Goal: Transaction & Acquisition: Purchase product/service

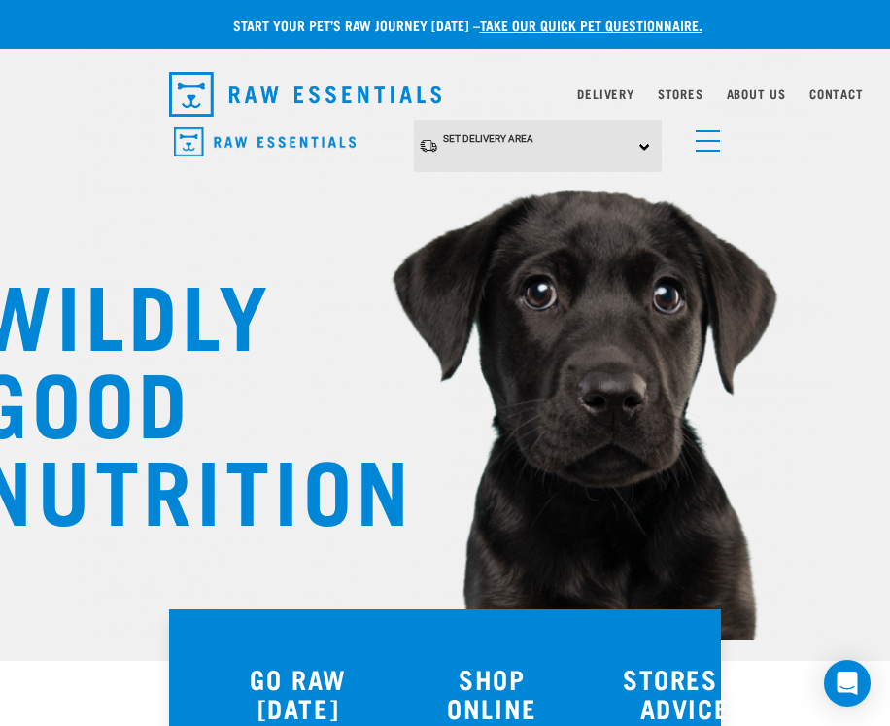
click at [633, 149] on div "Set Delivery Area North Island South Island" at bounding box center [538, 146] width 249 height 53
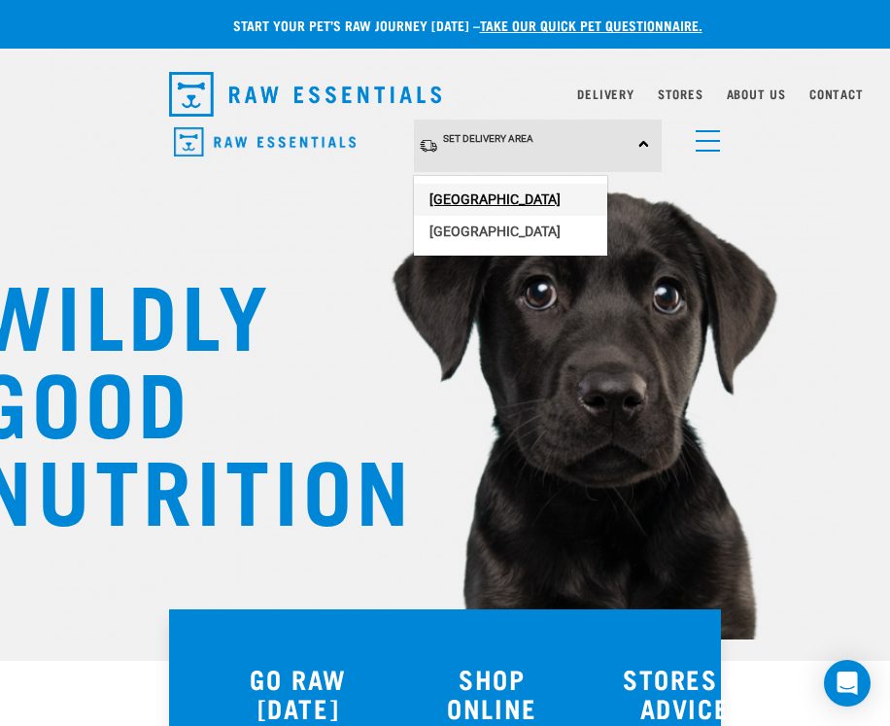
click at [549, 202] on link "[GEOGRAPHIC_DATA]" at bounding box center [510, 200] width 193 height 32
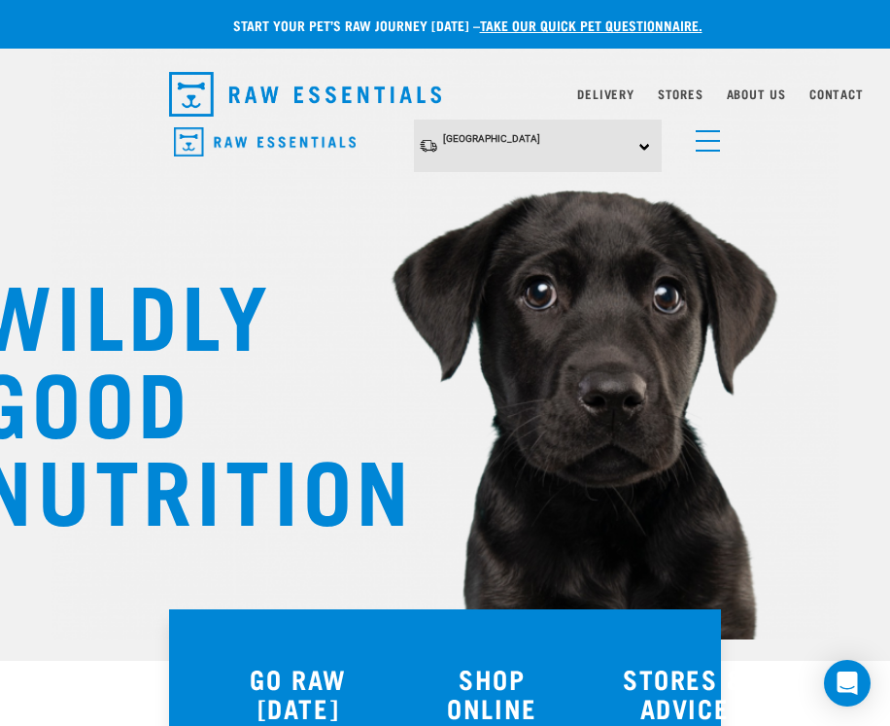
click at [703, 138] on link "menu" at bounding box center [703, 136] width 35 height 35
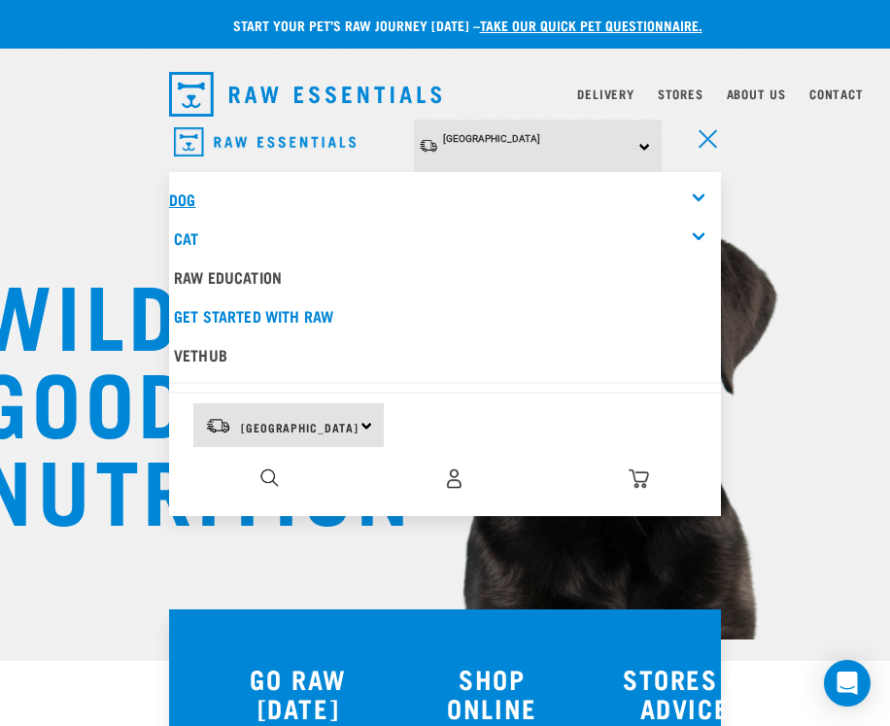
click at [186, 194] on link "Dog" at bounding box center [182, 198] width 26 height 9
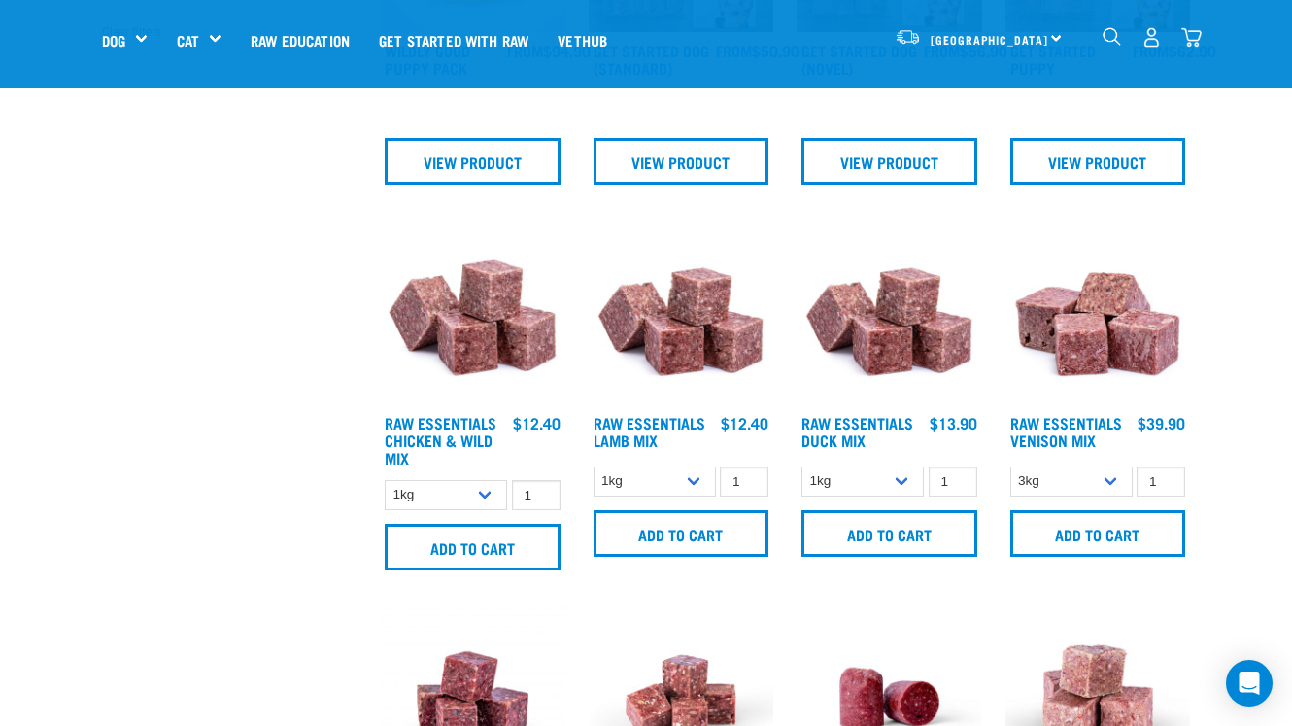
scroll to position [668, 0]
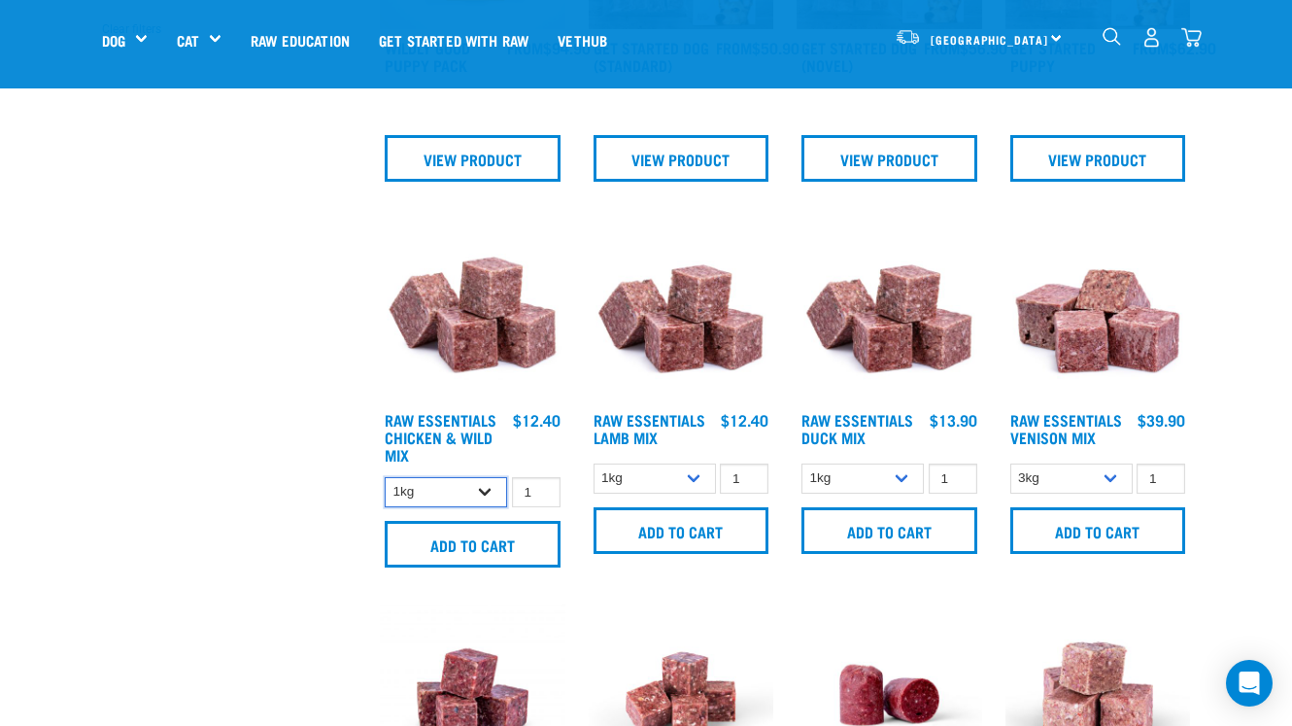
click at [490, 493] on select "1kg 3kg Bulk (10kg)" at bounding box center [446, 492] width 122 height 30
click at [385, 477] on select "1kg 3kg Bulk (10kg)" at bounding box center [446, 492] width 122 height 30
click at [699, 467] on select "1kg 3kg Bulk (10kg)" at bounding box center [655, 478] width 122 height 30
select select "758"
click at [594, 463] on select "1kg 3kg Bulk (10kg)" at bounding box center [655, 478] width 122 height 30
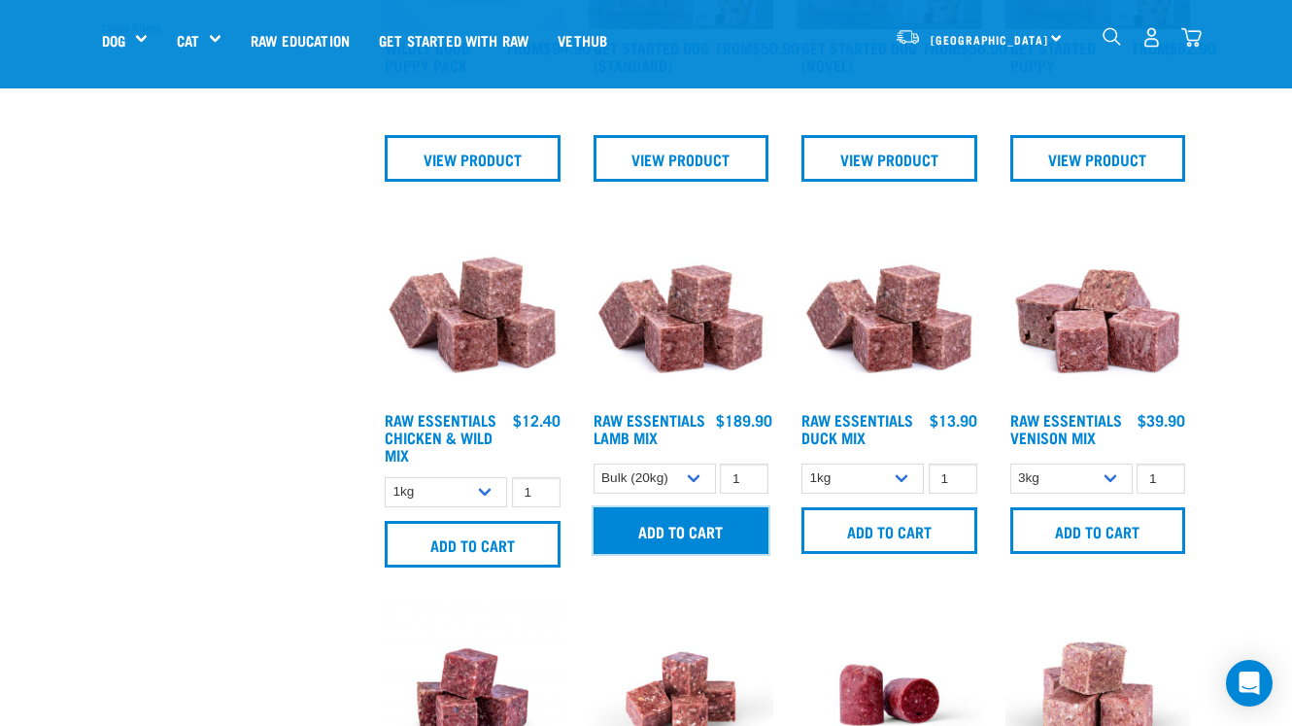
click at [702, 536] on input "Add to cart" at bounding box center [682, 530] width 176 height 47
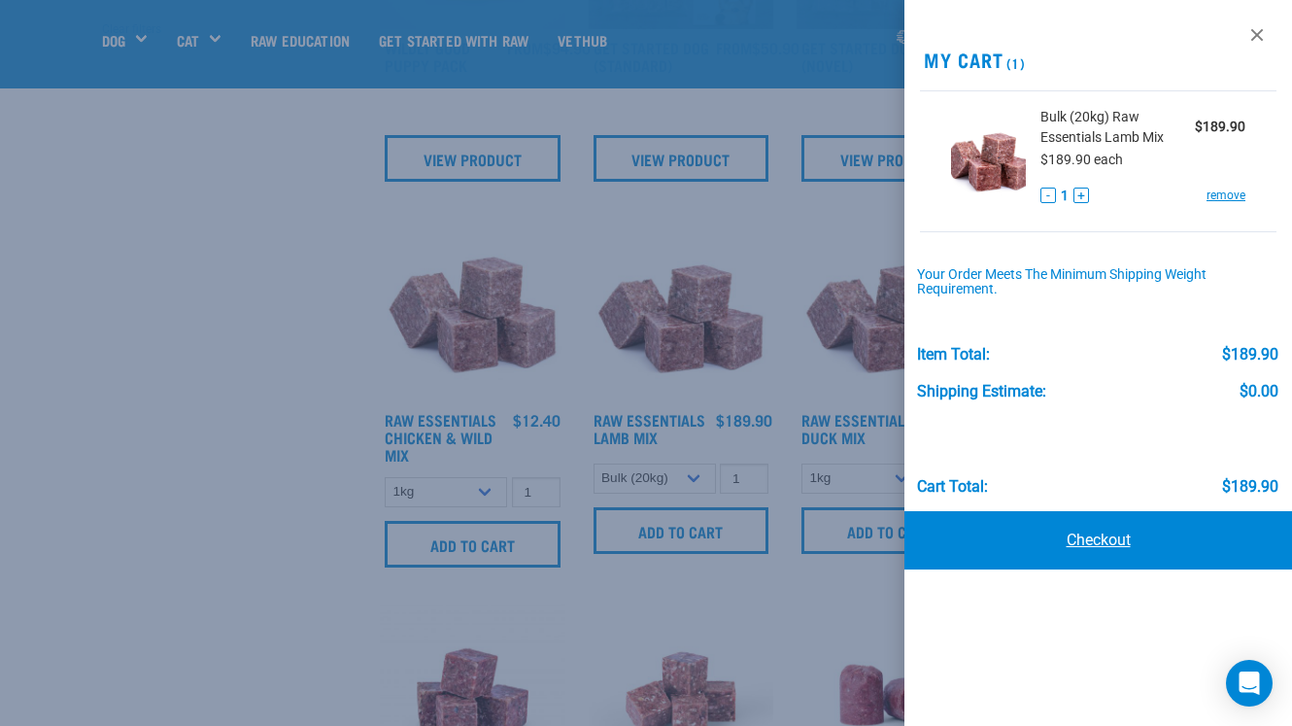
click at [889, 534] on link "Checkout" at bounding box center [1099, 540] width 388 height 58
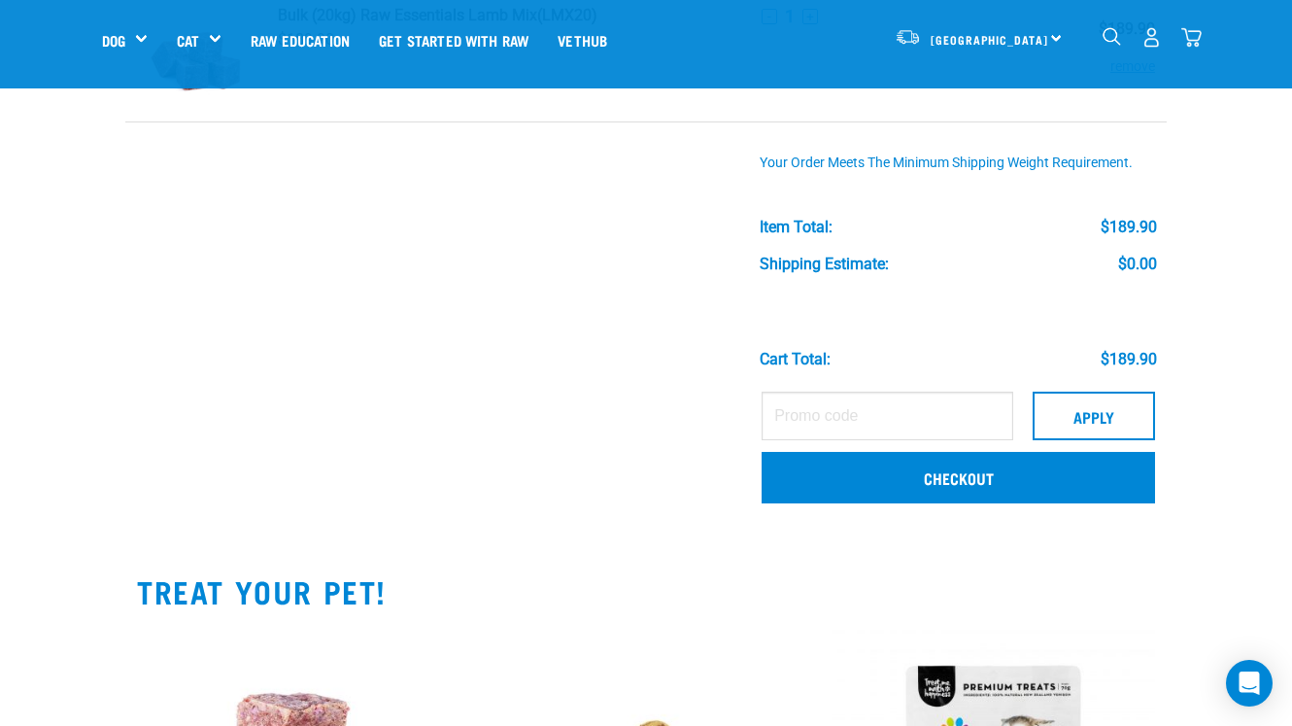
scroll to position [387, 0]
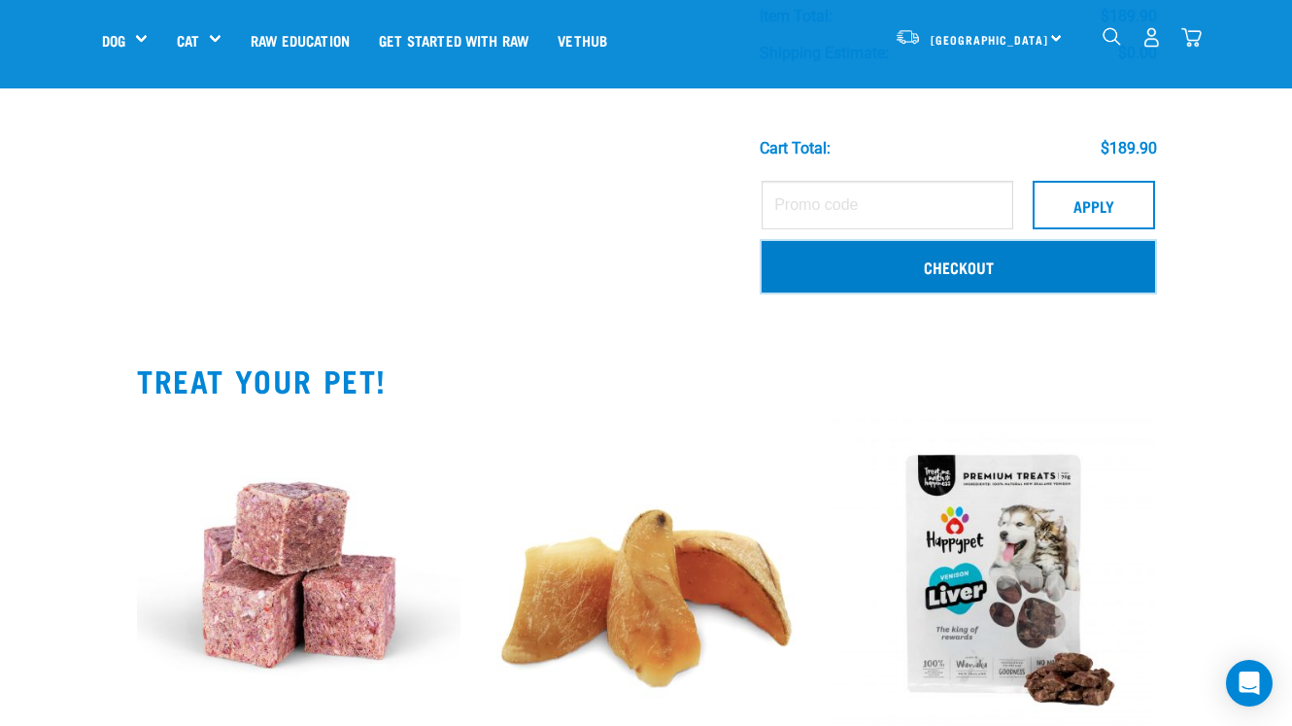
click at [1014, 263] on link "Checkout" at bounding box center [959, 266] width 394 height 51
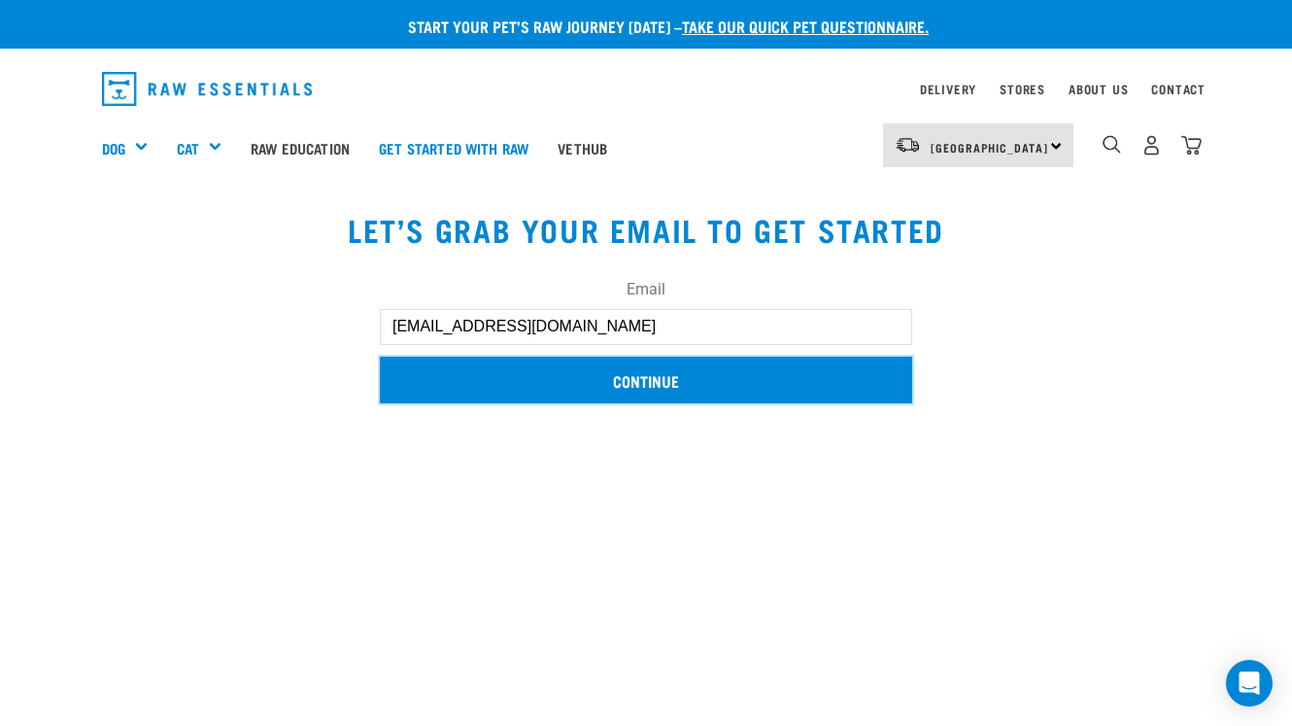
click at [639, 392] on input "Continue" at bounding box center [646, 380] width 532 height 47
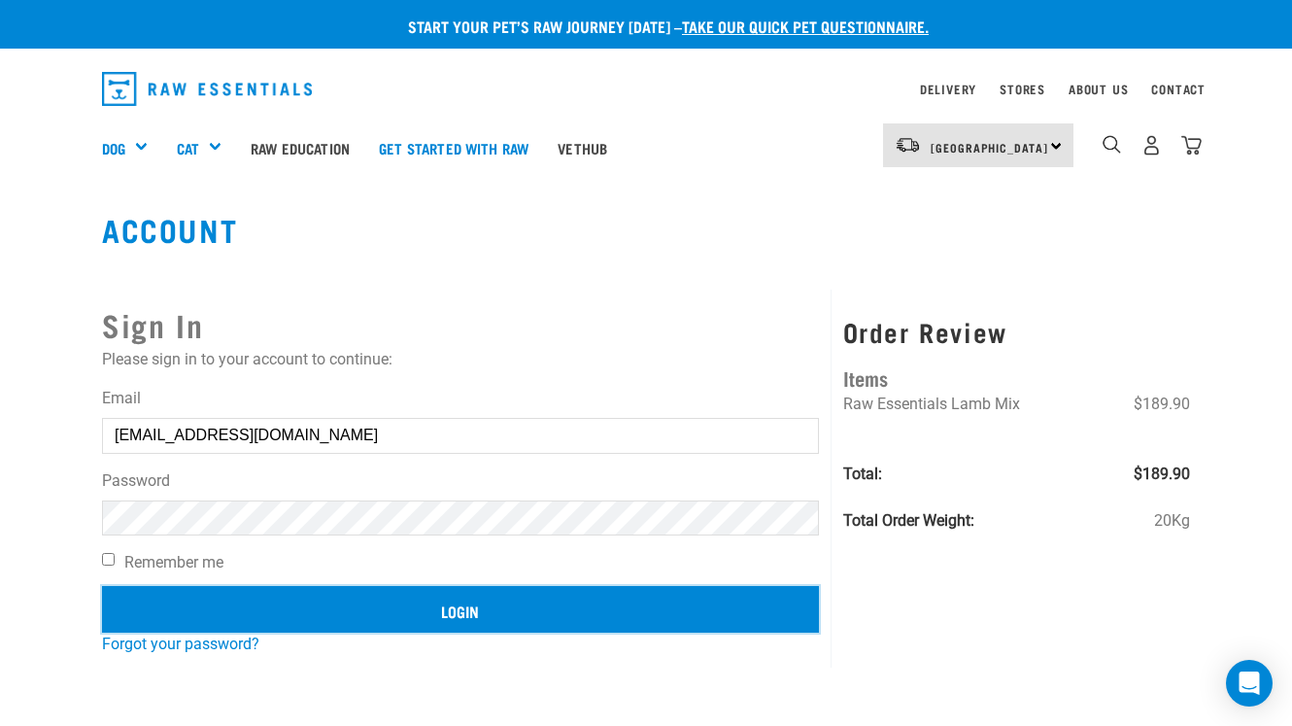
click at [513, 599] on input "Login" at bounding box center [460, 609] width 717 height 47
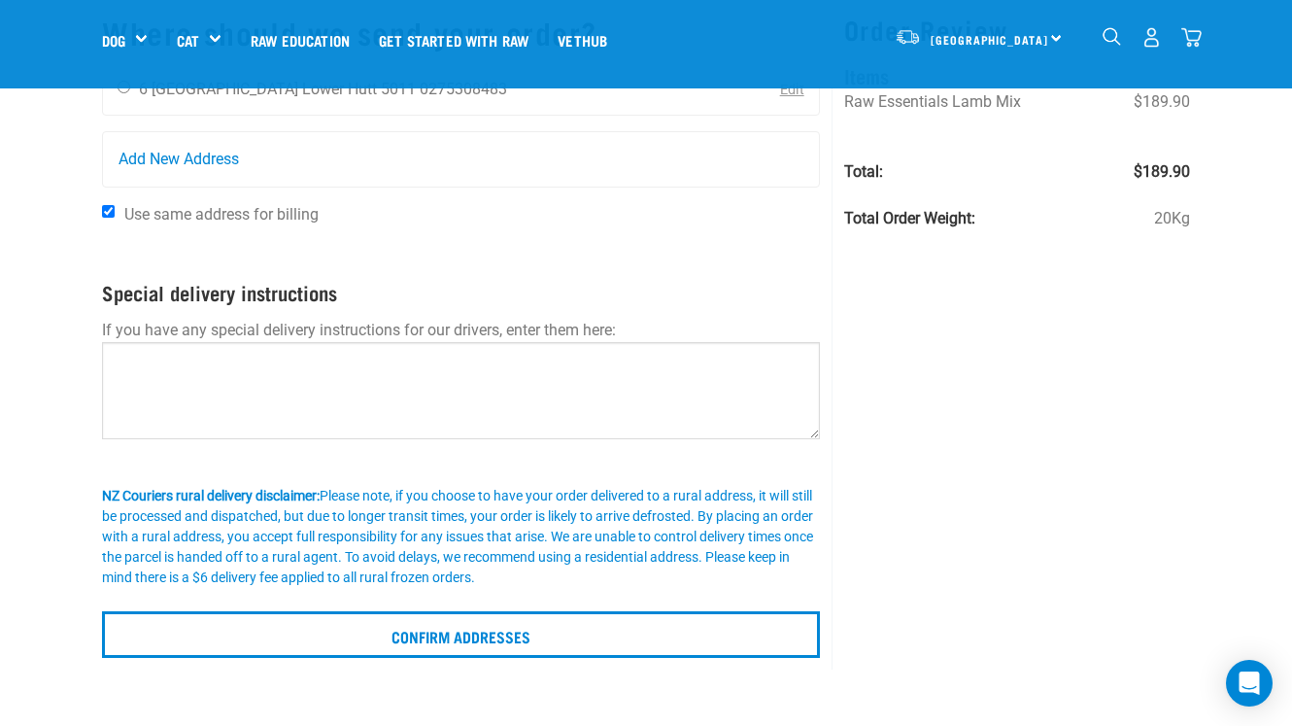
scroll to position [148, 0]
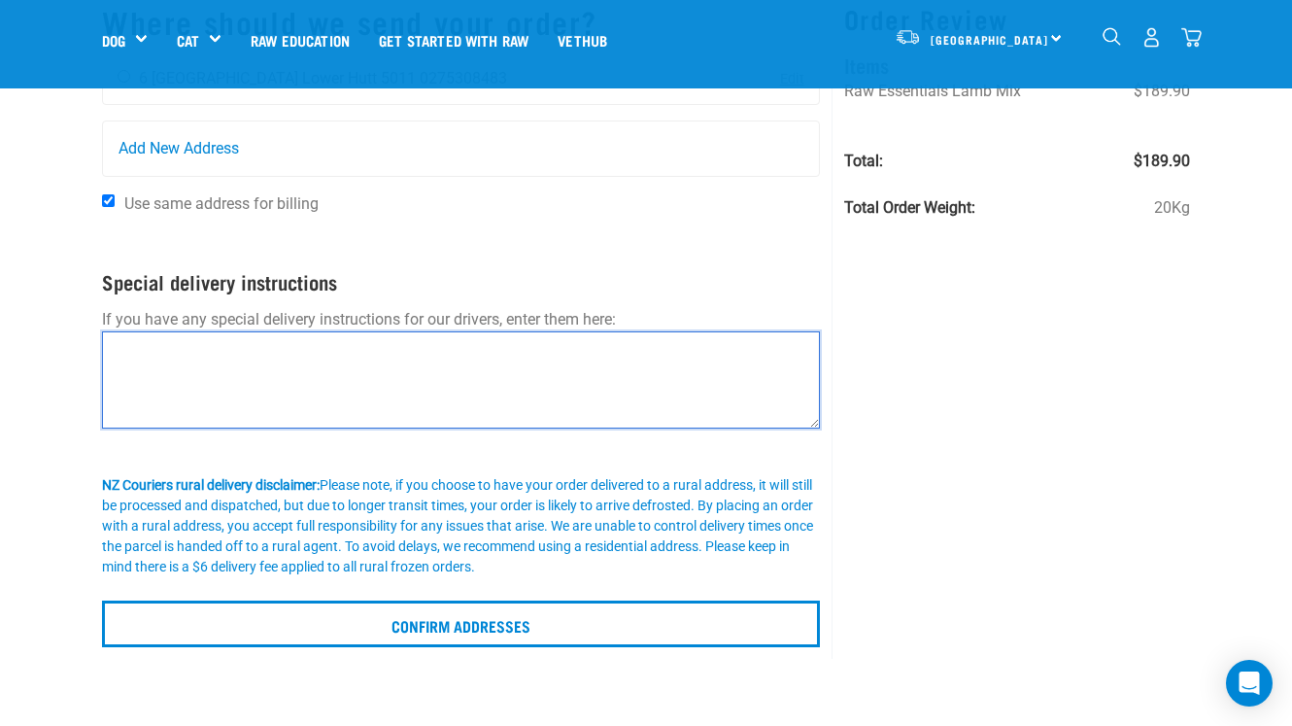
click at [500, 368] on textarea at bounding box center [461, 379] width 718 height 97
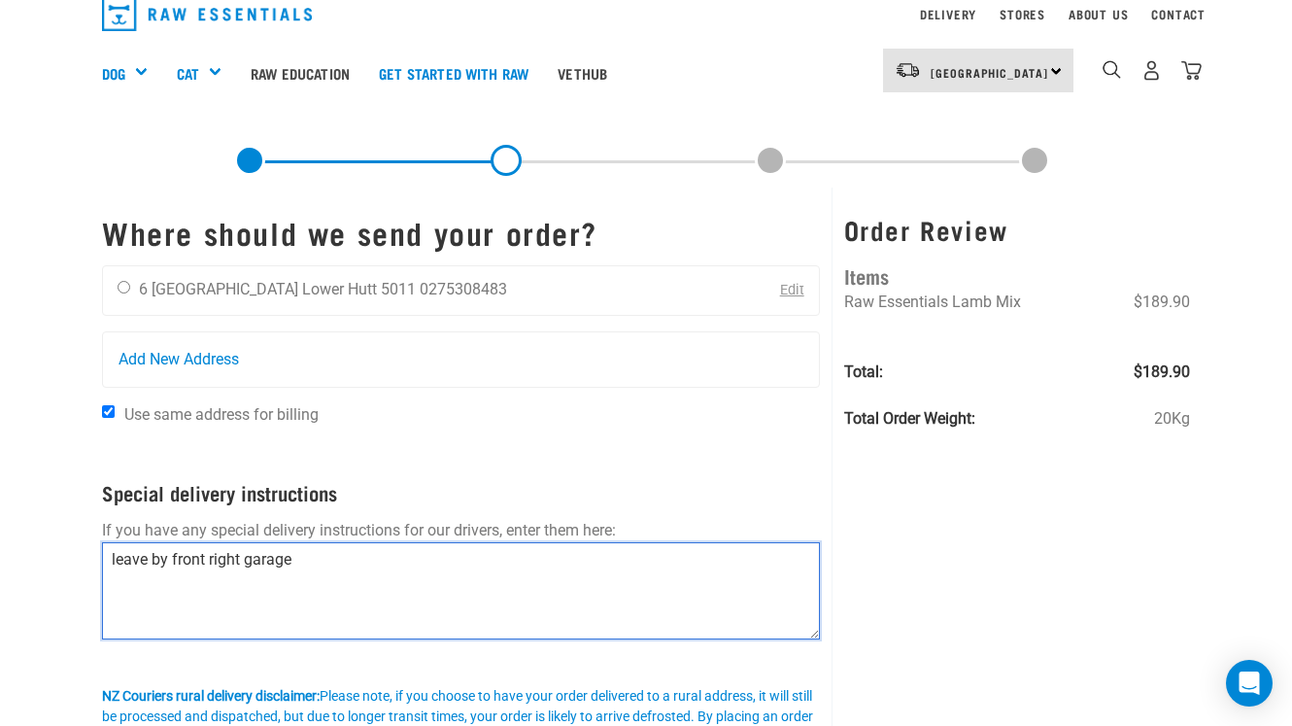
scroll to position [0, 0]
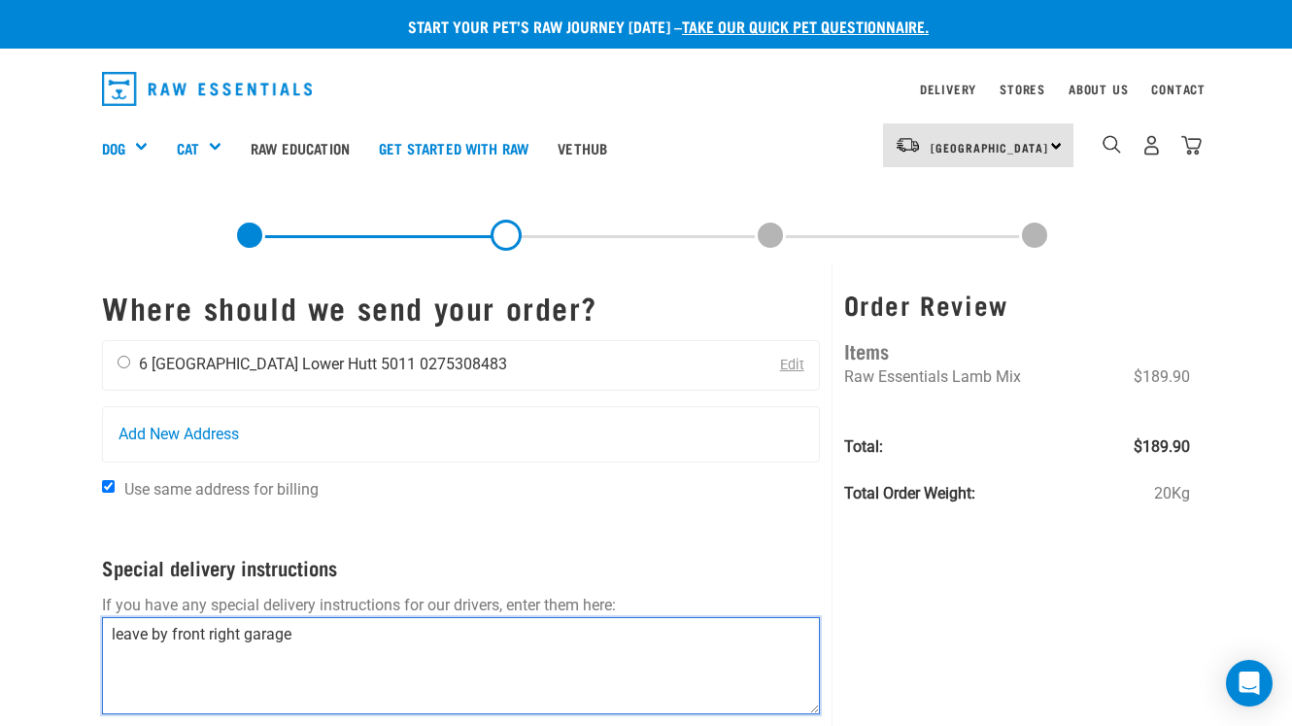
type textarea "leave by front right garage"
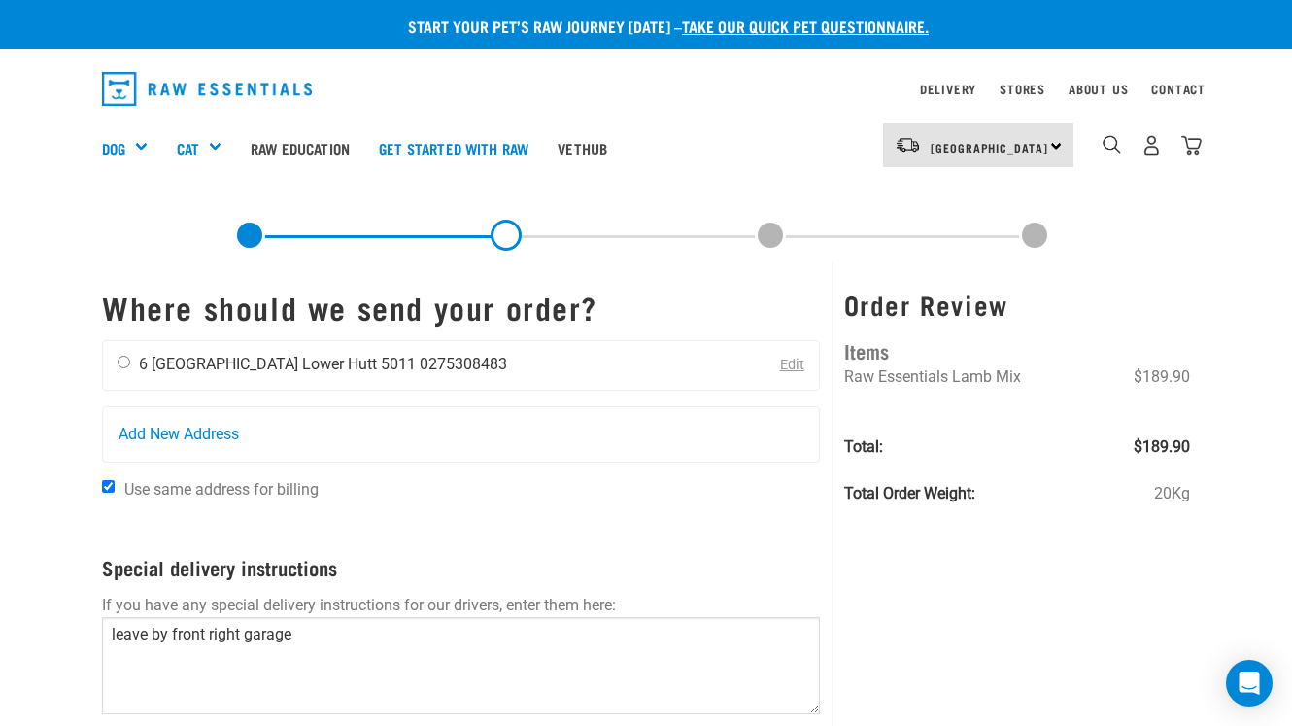
click at [121, 365] on input "radio" at bounding box center [124, 362] width 13 height 13
radio input "true"
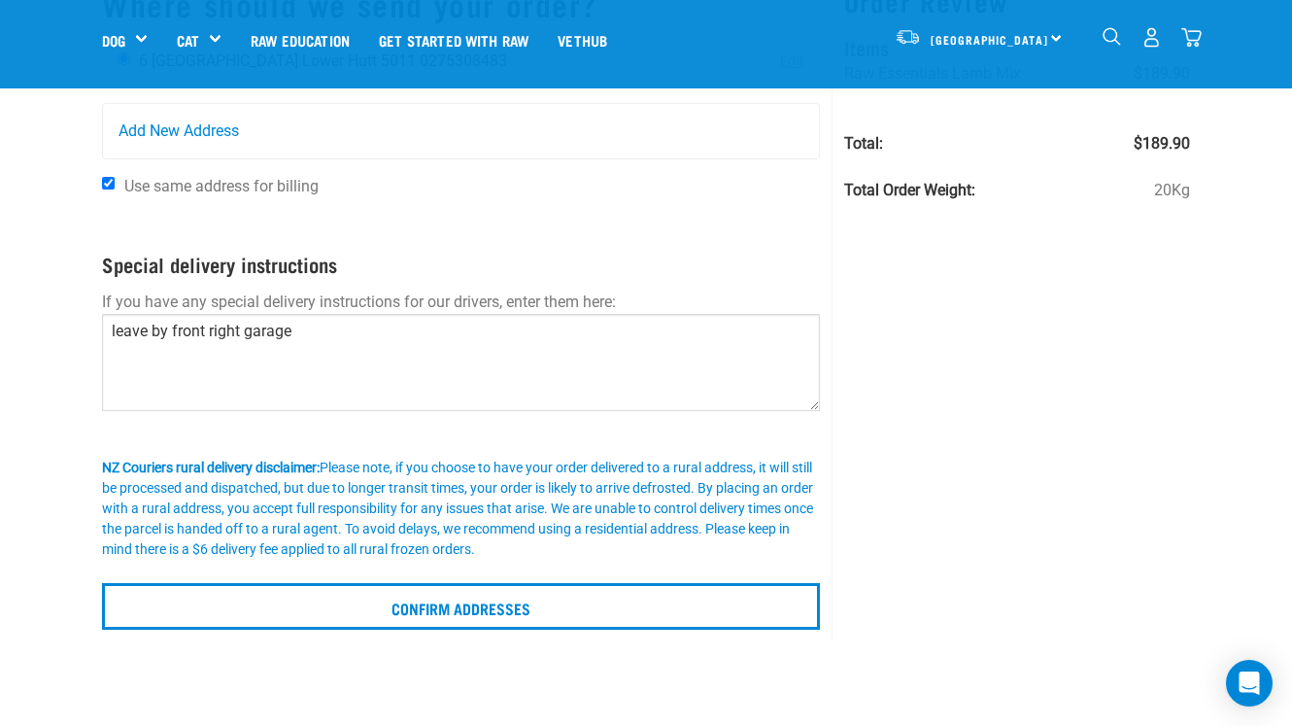
scroll to position [188, 0]
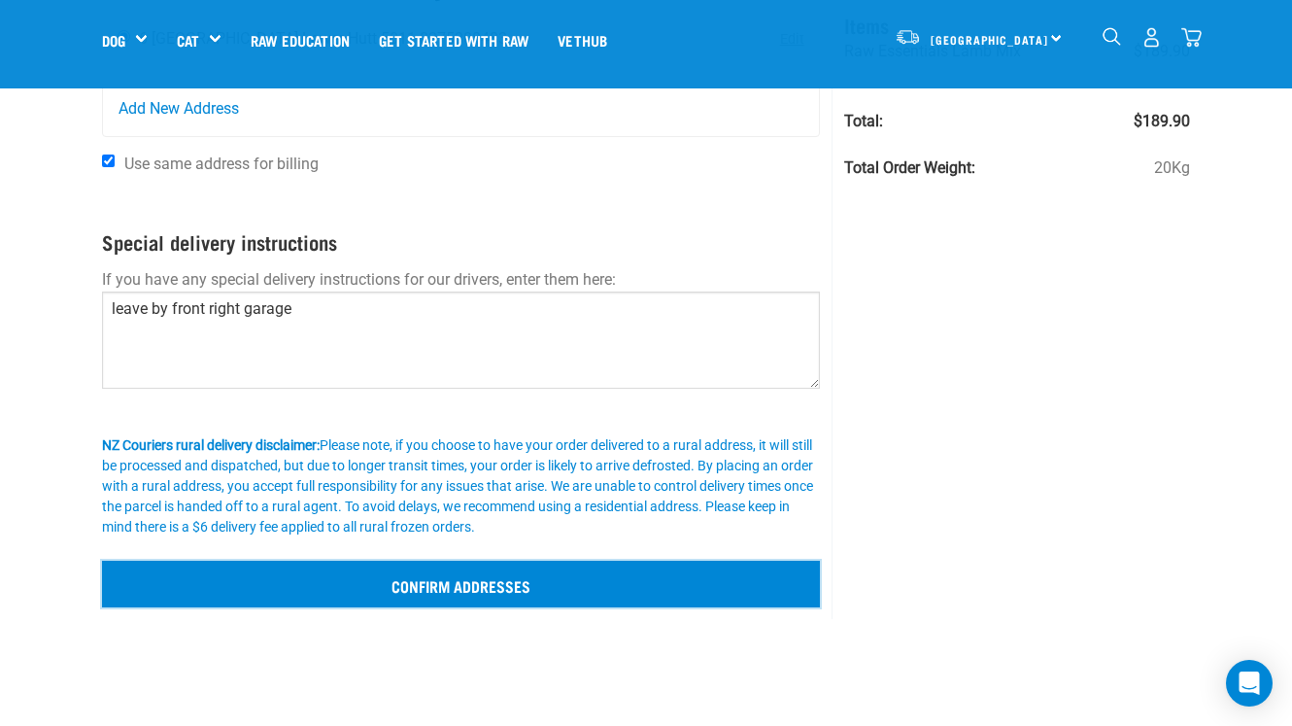
click at [255, 578] on input "Confirm addresses" at bounding box center [461, 584] width 718 height 47
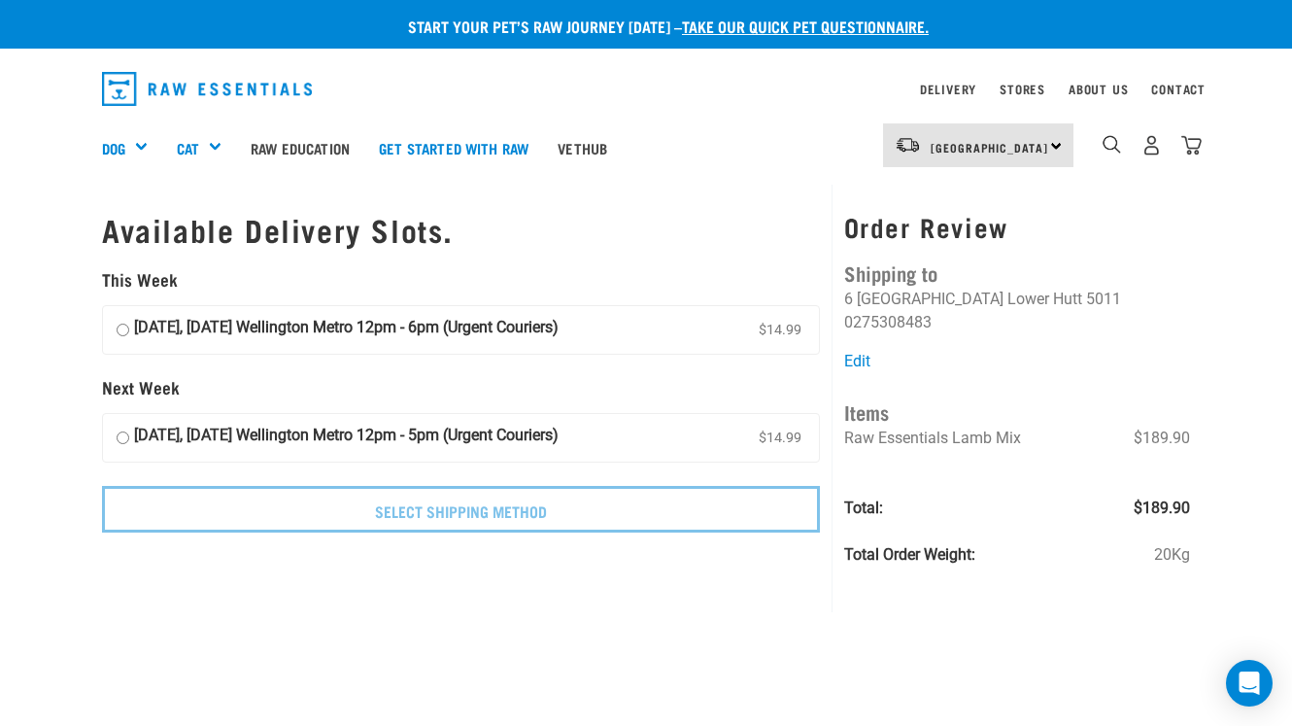
click at [120, 334] on input "[DATE], [DATE] Wellington Metro 12pm - 6pm (Urgent Couriers) $14.99" at bounding box center [123, 330] width 13 height 29
radio input "true"
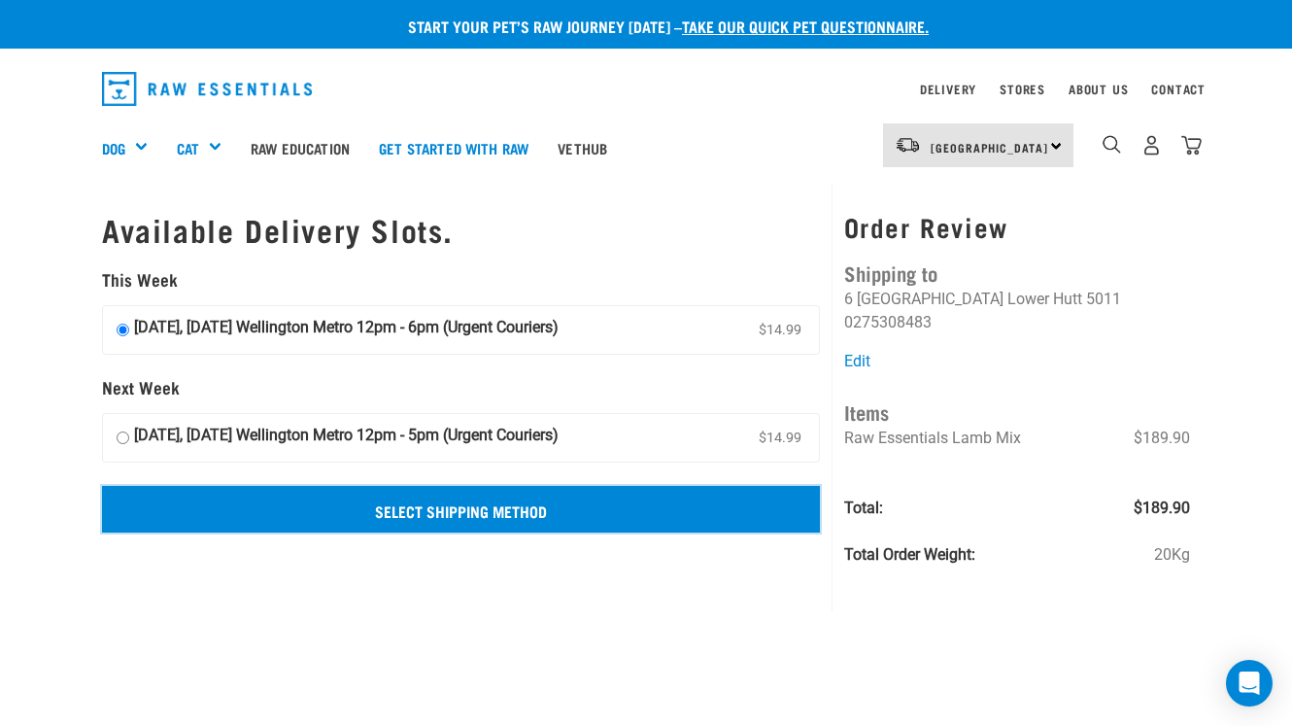
click at [221, 514] on input "Select Shipping Method" at bounding box center [461, 509] width 718 height 47
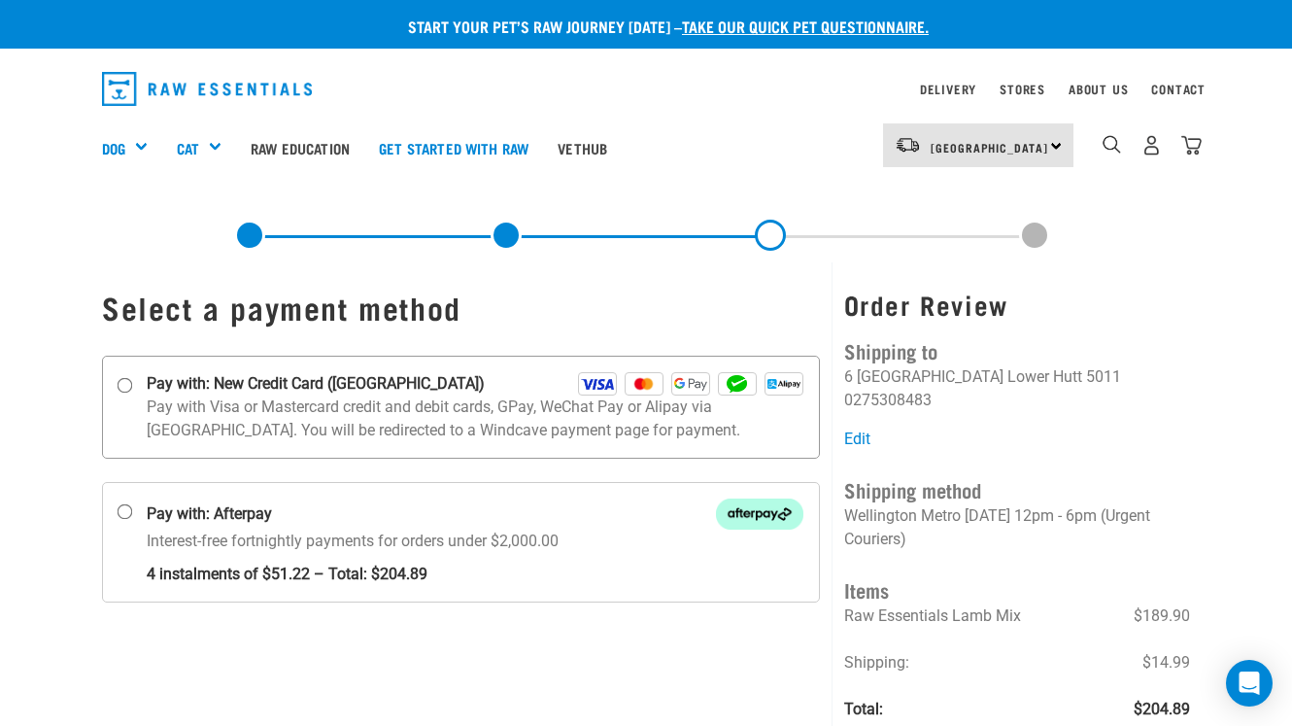
click at [123, 389] on input "Pay with: New Credit Card (Windcave)" at bounding box center [126, 385] width 16 height 16
radio input "true"
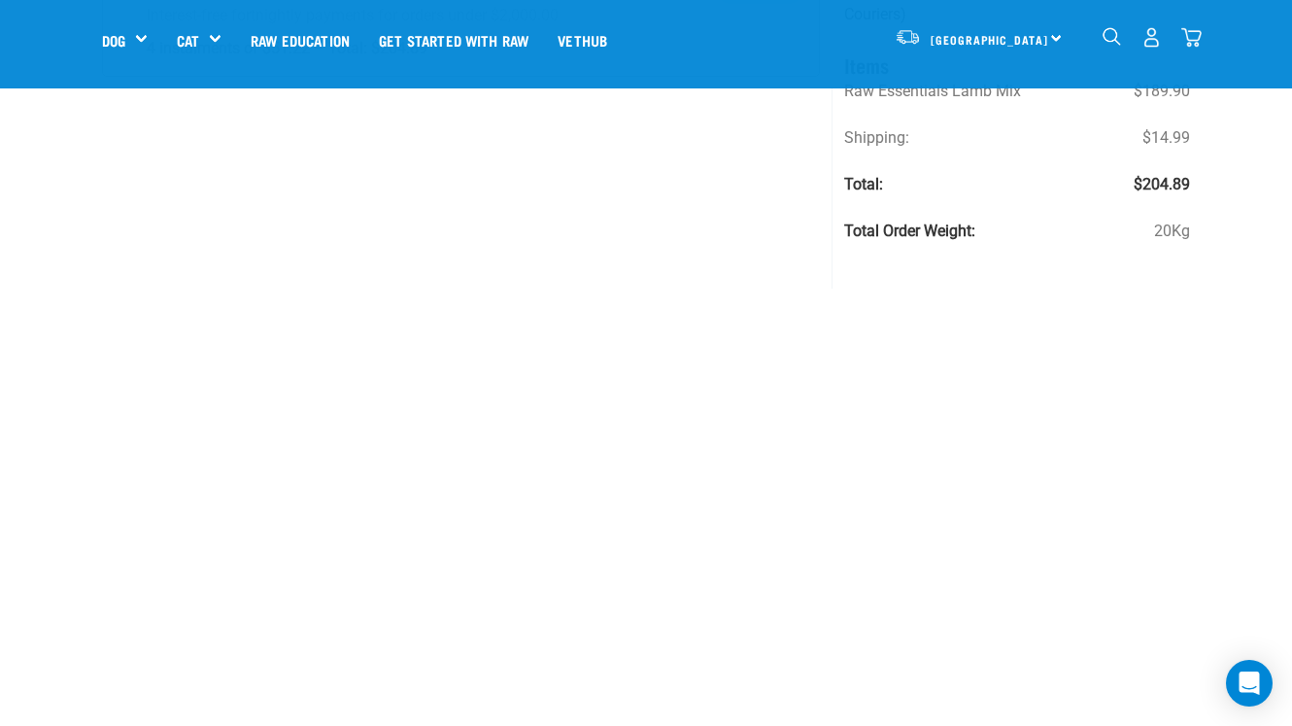
scroll to position [83, 0]
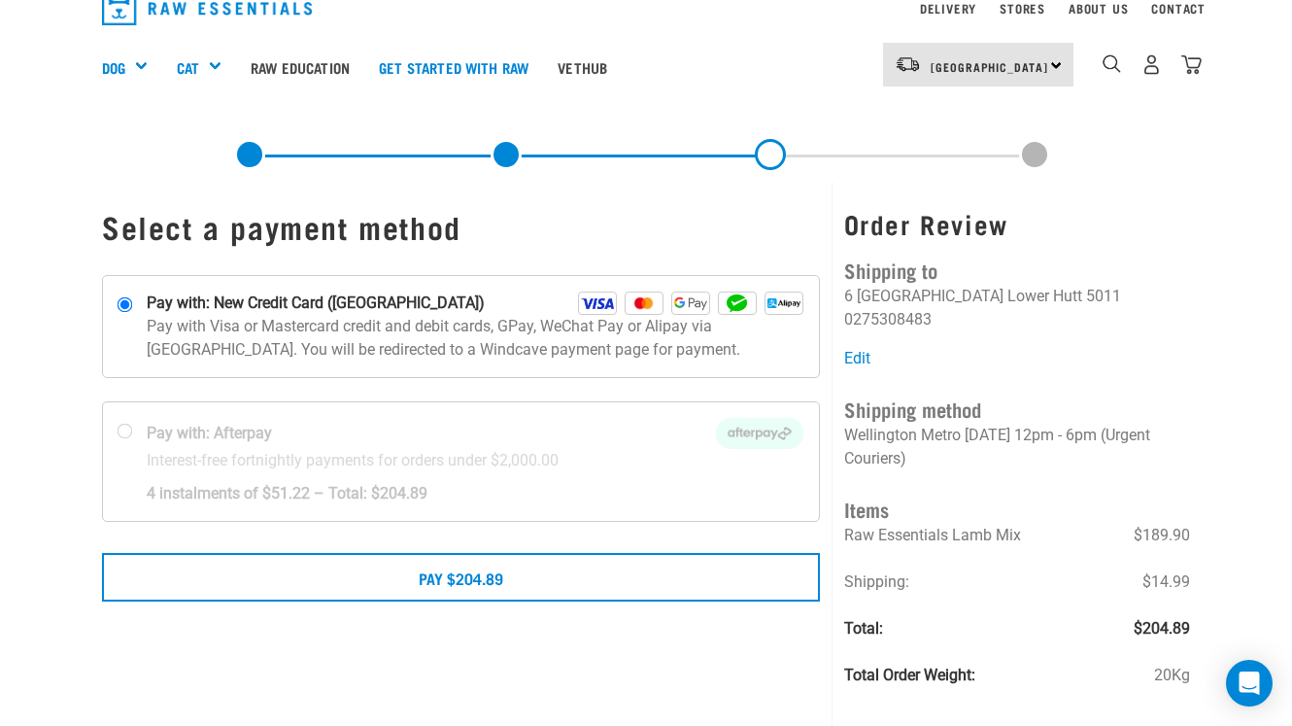
scroll to position [82, 0]
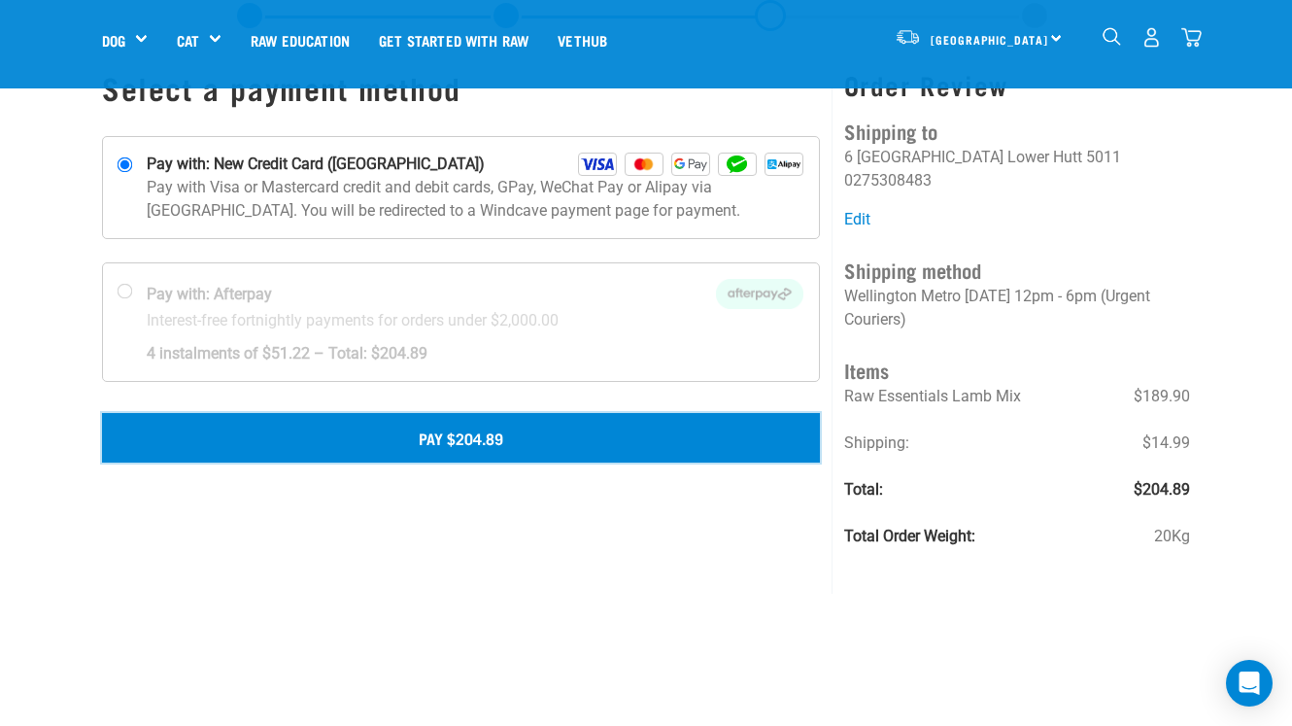
click at [239, 433] on button "Pay $204.89" at bounding box center [461, 437] width 718 height 49
